Goal: Entertainment & Leisure: Browse casually

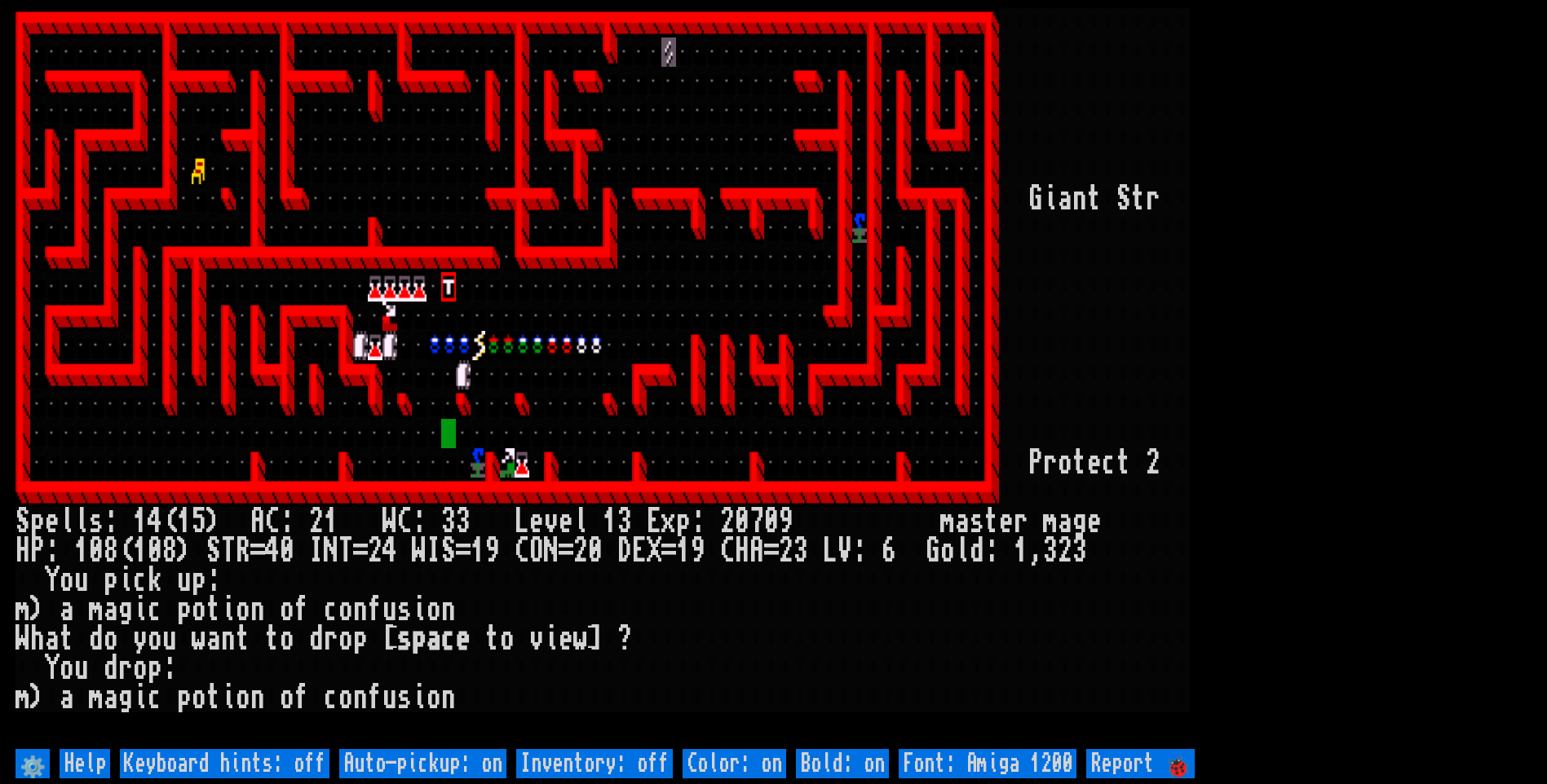
click at [395, 762] on off "Auto-pickup: on" at bounding box center [422, 763] width 167 height 29
type off "Auto-pickup: off"
